Goal: Find specific page/section: Find specific page/section

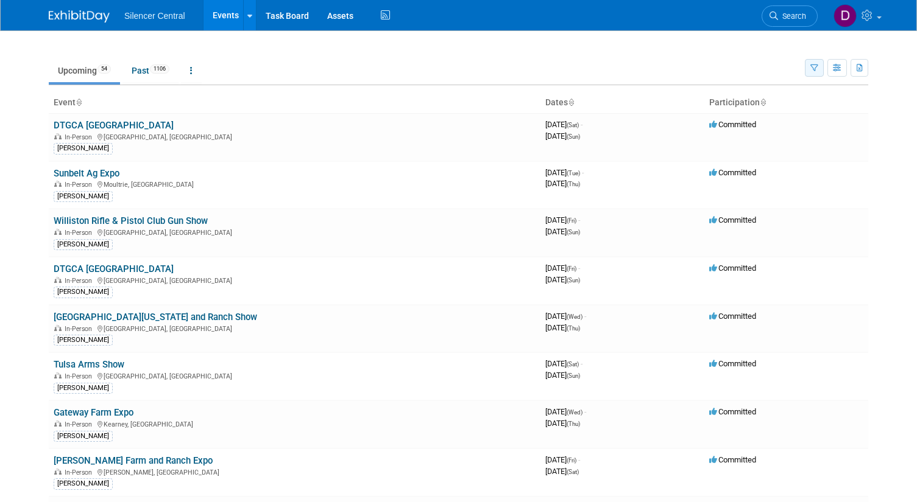
click at [814, 68] on icon "button" at bounding box center [814, 69] width 8 height 8
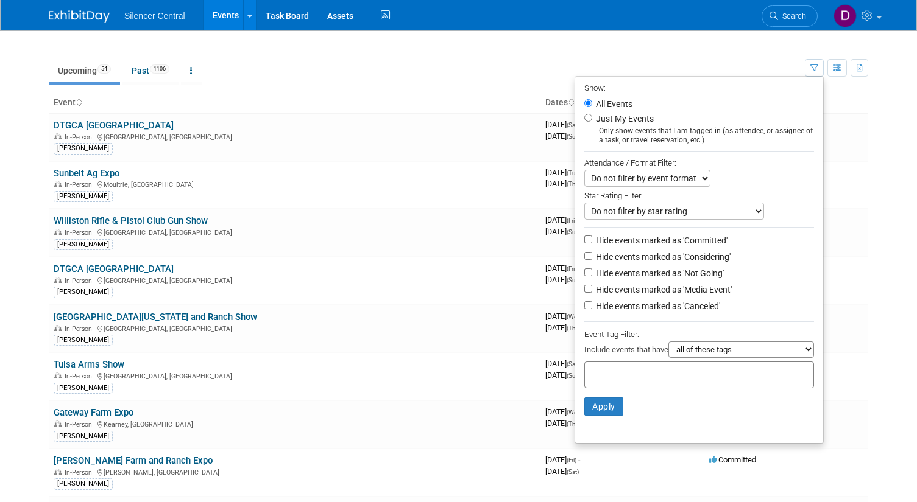
click at [618, 120] on label "Just My Events" at bounding box center [623, 119] width 60 height 12
click at [592, 120] on input "Just My Events" at bounding box center [588, 118] width 8 height 8
radio input "true"
click at [600, 403] on button "Apply" at bounding box center [603, 407] width 39 height 18
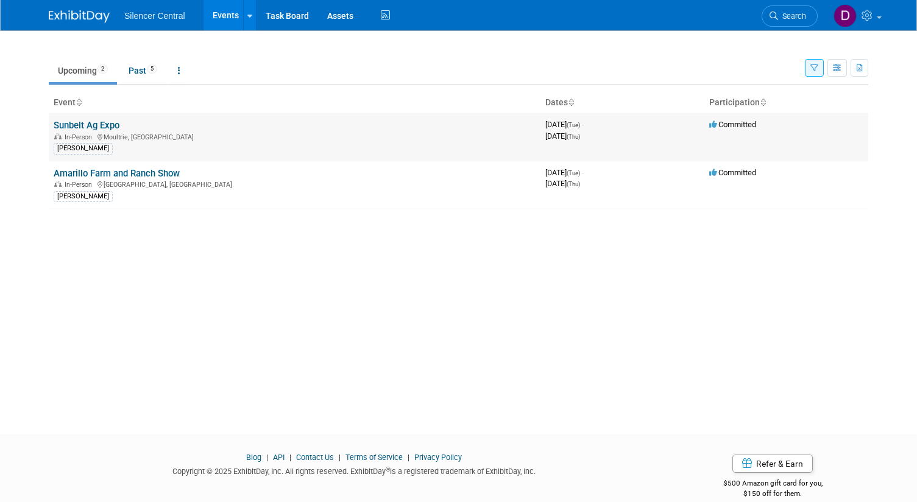
click at [108, 125] on link "Sunbelt Ag Expo" at bounding box center [87, 125] width 66 height 11
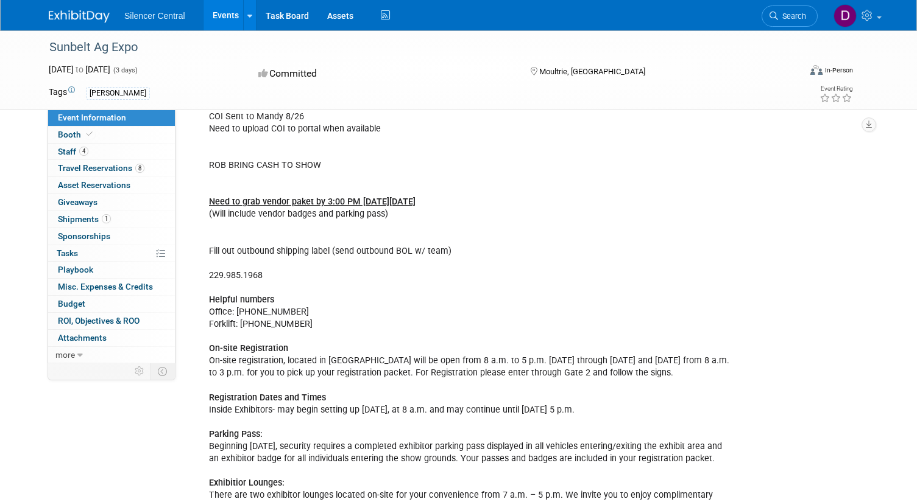
scroll to position [500, 0]
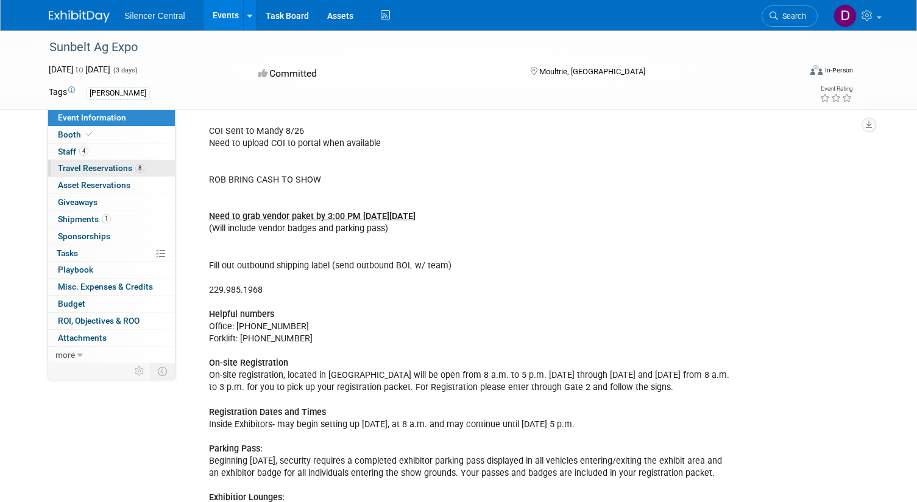
click at [107, 167] on span "Travel Reservations 8" at bounding box center [101, 168] width 86 height 10
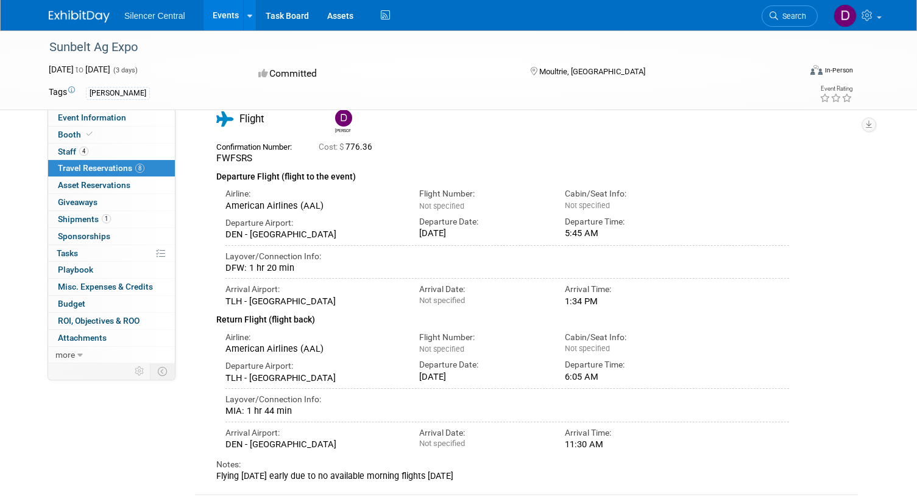
scroll to position [1749, 0]
